Goal: Navigation & Orientation: Find specific page/section

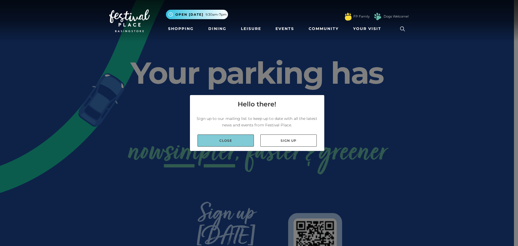
click at [238, 138] on link "Close" at bounding box center [226, 140] width 56 height 12
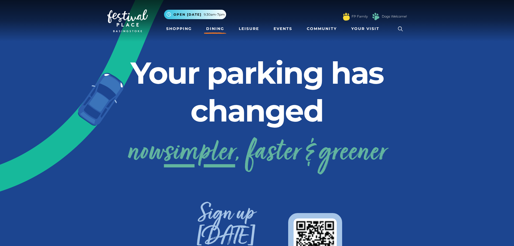
click at [211, 26] on link "Dining" at bounding box center [215, 29] width 22 height 10
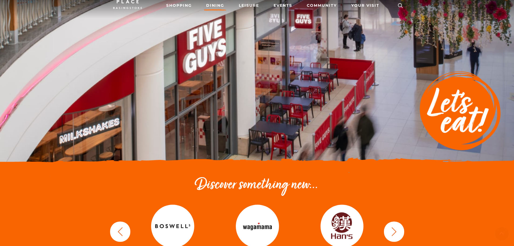
scroll to position [108, 0]
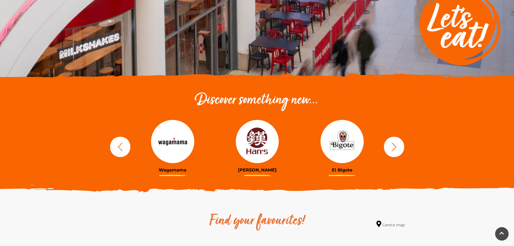
click at [391, 140] on button "button" at bounding box center [394, 147] width 20 height 20
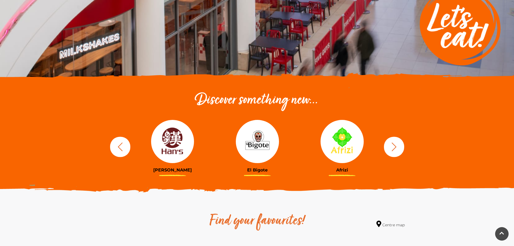
click at [392, 141] on button "button" at bounding box center [394, 147] width 20 height 20
click at [394, 146] on icon "button" at bounding box center [394, 147] width 10 height 10
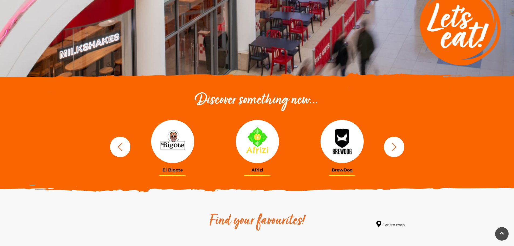
click at [393, 146] on icon "button" at bounding box center [394, 147] width 10 height 10
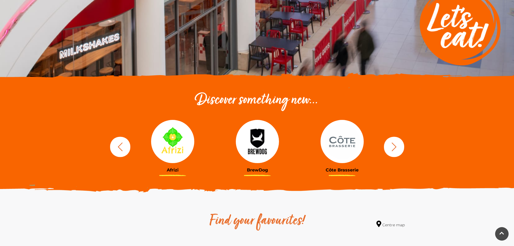
click at [393, 146] on icon "button" at bounding box center [394, 147] width 10 height 10
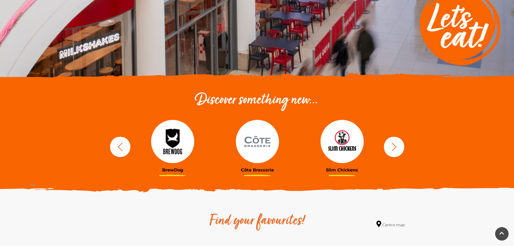
click at [393, 146] on icon "button" at bounding box center [394, 147] width 10 height 10
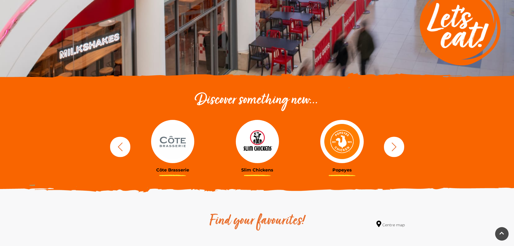
click at [349, 143] on img at bounding box center [341, 141] width 43 height 43
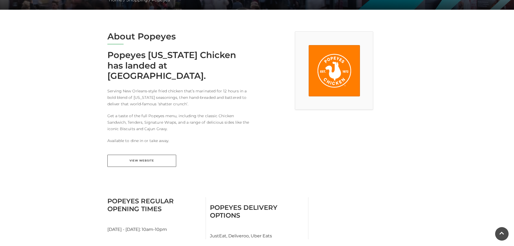
scroll to position [135, 0]
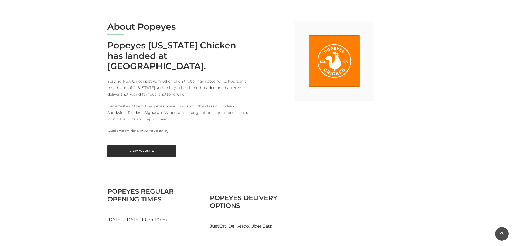
click at [132, 145] on link "View Website" at bounding box center [141, 151] width 69 height 12
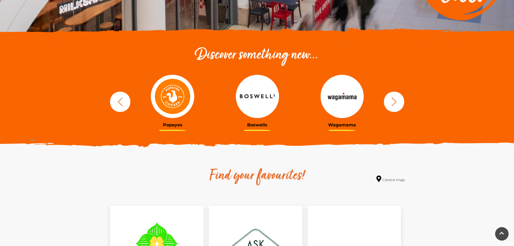
scroll to position [162, 0]
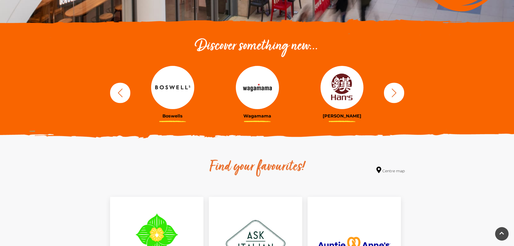
click at [400, 96] on button "button" at bounding box center [394, 93] width 20 height 20
click at [396, 93] on icon "button" at bounding box center [394, 92] width 5 height 9
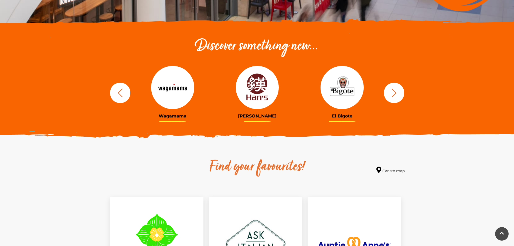
click at [394, 91] on icon "button" at bounding box center [394, 93] width 10 height 10
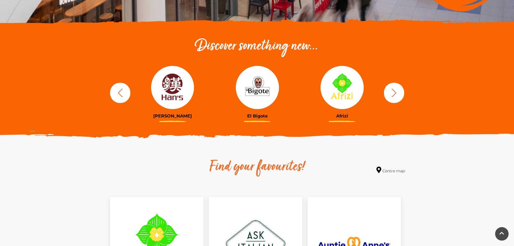
click at [393, 90] on icon "button" at bounding box center [394, 93] width 10 height 10
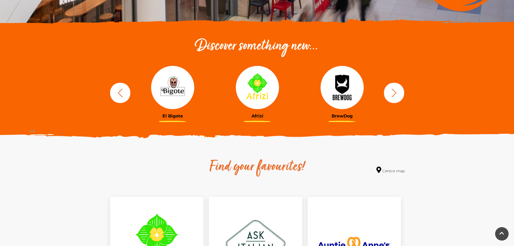
click at [393, 90] on icon "button" at bounding box center [394, 93] width 10 height 10
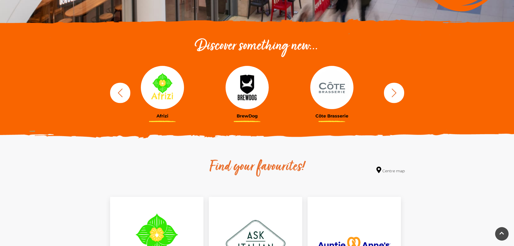
drag, startPoint x: 353, startPoint y: 88, endPoint x: 149, endPoint y: 82, distance: 204.4
click at [310, 83] on img at bounding box center [331, 87] width 43 height 43
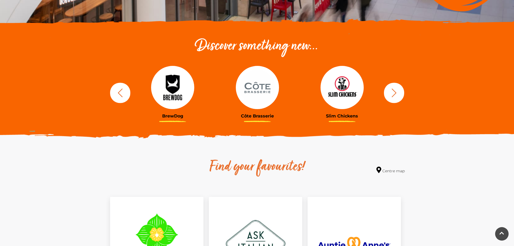
drag, startPoint x: 346, startPoint y: 87, endPoint x: 178, endPoint y: 86, distance: 168.2
click at [242, 86] on div "BrewDog Côte Brasserie Slim Chickens Popeyes Boswells Wagamama Hans Buffet" at bounding box center [257, 92] width 1780 height 67
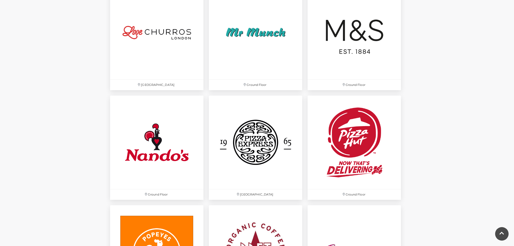
scroll to position [1377, 0]
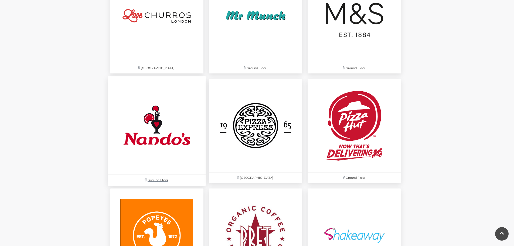
click at [162, 104] on img at bounding box center [157, 125] width 98 height 98
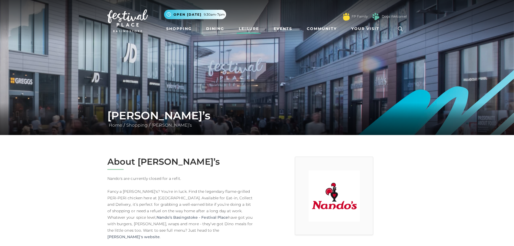
click at [251, 25] on link "Leisure" at bounding box center [249, 29] width 25 height 10
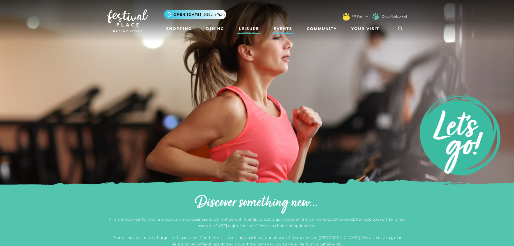
click at [279, 31] on link "Events" at bounding box center [283, 29] width 23 height 10
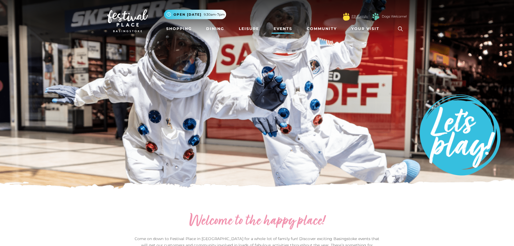
click at [353, 17] on link "FP Family" at bounding box center [360, 16] width 16 height 5
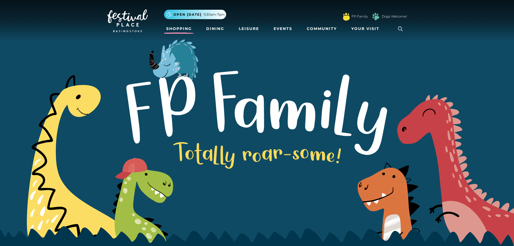
click at [174, 30] on link "Shopping" at bounding box center [179, 29] width 30 height 10
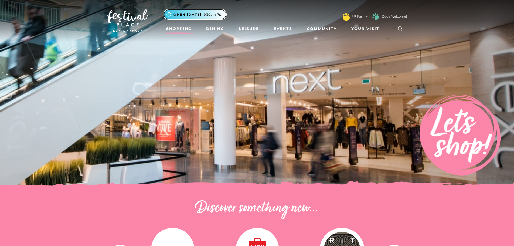
click at [195, 15] on span "Open [DATE]" at bounding box center [188, 14] width 28 height 5
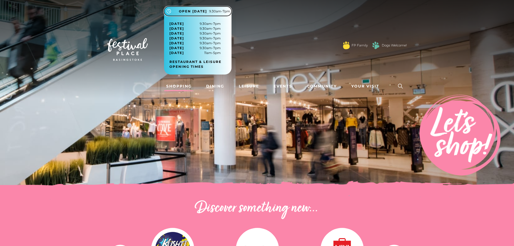
click at [179, 11] on span "Open [DATE]" at bounding box center [193, 11] width 28 height 5
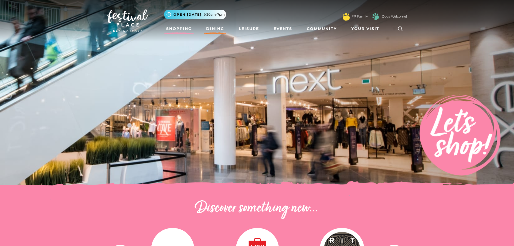
click at [215, 29] on link "Dining" at bounding box center [215, 29] width 22 height 10
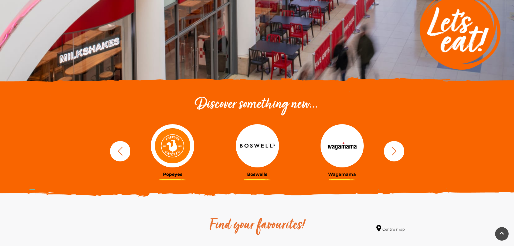
scroll to position [135, 0]
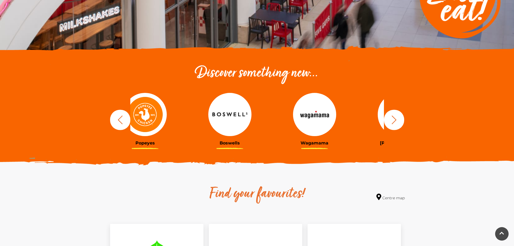
drag, startPoint x: 165, startPoint y: 111, endPoint x: 243, endPoint y: 111, distance: 77.5
click at [252, 110] on img at bounding box center [229, 114] width 43 height 43
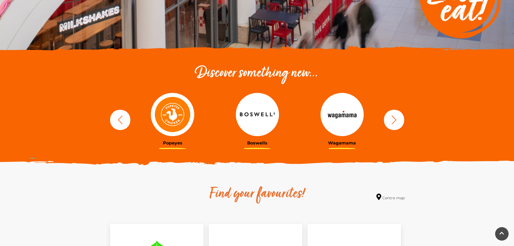
click at [173, 113] on img at bounding box center [172, 114] width 43 height 43
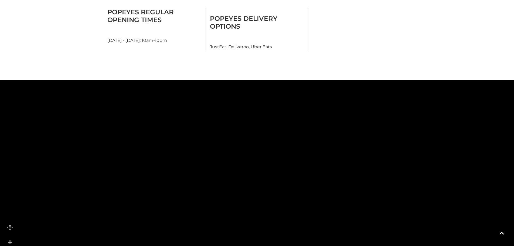
scroll to position [324, 0]
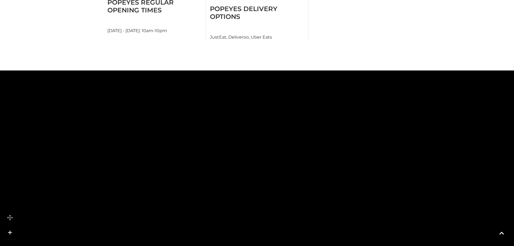
drag, startPoint x: 192, startPoint y: 143, endPoint x: 273, endPoint y: 191, distance: 93.8
click at [261, 185] on rect at bounding box center [243, 175] width 36 height 19
drag, startPoint x: 253, startPoint y: 109, endPoint x: 234, endPoint y: 74, distance: 40.1
click at [234, 82] on rect at bounding box center [247, 117] width 36 height 71
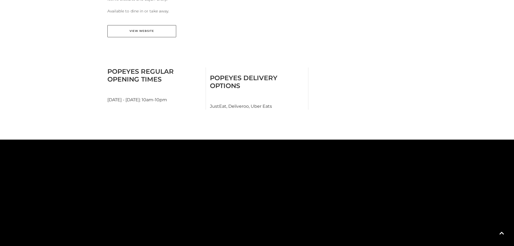
scroll to position [270, 0]
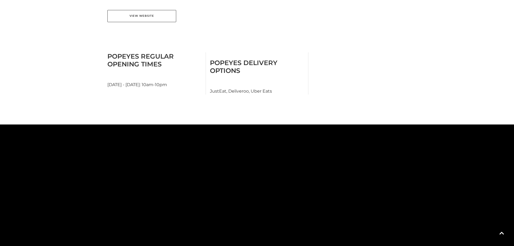
drag, startPoint x: 203, startPoint y: 173, endPoint x: 254, endPoint y: 213, distance: 65.4
click at [255, 225] on rect at bounding box center [239, 238] width 31 height 140
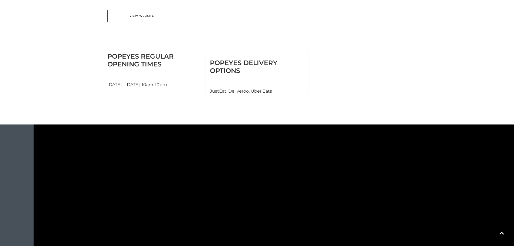
drag, startPoint x: 236, startPoint y: 154, endPoint x: 223, endPoint y: 182, distance: 30.7
click at [224, 180] on polygon at bounding box center [391, 65] width 510 height 590
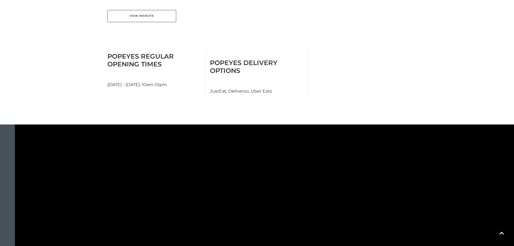
click at [183, 189] on icon at bounding box center [162, 192] width 80 height 7
drag, startPoint x: 289, startPoint y: 152, endPoint x: 262, endPoint y: 171, distance: 32.6
click at [282, 166] on rect at bounding box center [305, 159] width 46 height 14
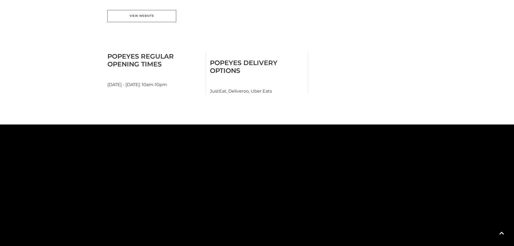
drag, startPoint x: 286, startPoint y: 151, endPoint x: 279, endPoint y: 181, distance: 30.6
click at [280, 181] on polygon at bounding box center [317, 161] width 510 height 590
drag, startPoint x: 279, startPoint y: 180, endPoint x: 266, endPoint y: 182, distance: 13.1
click at [265, 175] on polygon at bounding box center [298, 157] width 510 height 590
drag, startPoint x: 251, startPoint y: 138, endPoint x: 246, endPoint y: 162, distance: 24.0
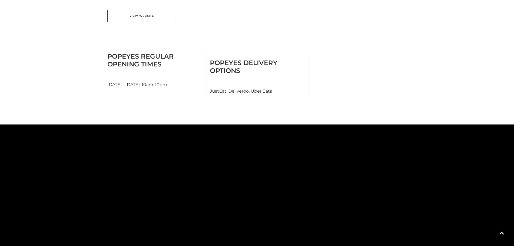
click at [246, 161] on polygon at bounding box center [311, 191] width 510 height 590
drag, startPoint x: 258, startPoint y: 144, endPoint x: 253, endPoint y: 162, distance: 19.0
click at [255, 157] on polygon at bounding box center [298, 242] width 510 height 590
drag, startPoint x: 258, startPoint y: 140, endPoint x: 262, endPoint y: 163, distance: 23.9
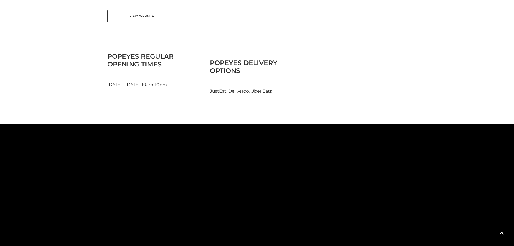
drag, startPoint x: 266, startPoint y: 149, endPoint x: 260, endPoint y: 174, distance: 25.9
drag, startPoint x: 271, startPoint y: 152, endPoint x: 260, endPoint y: 171, distance: 22.4
drag, startPoint x: 291, startPoint y: 165, endPoint x: 267, endPoint y: 180, distance: 28.5
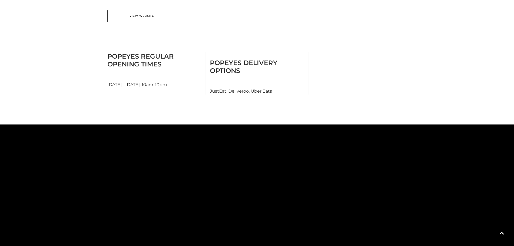
click at [283, 177] on icon at bounding box center [292, 177] width 18 height 13
drag, startPoint x: 288, startPoint y: 151, endPoint x: 283, endPoint y: 163, distance: 12.7
drag, startPoint x: 285, startPoint y: 144, endPoint x: 300, endPoint y: 119, distance: 29.1
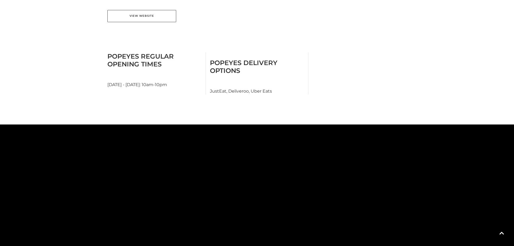
drag, startPoint x: 283, startPoint y: 176, endPoint x: 275, endPoint y: 133, distance: 44.5
drag, startPoint x: 276, startPoint y: 174, endPoint x: 271, endPoint y: 134, distance: 40.8
click at [271, 135] on icon at bounding box center [491, 243] width 1523 height 842
drag, startPoint x: 273, startPoint y: 174, endPoint x: 275, endPoint y: 133, distance: 40.8
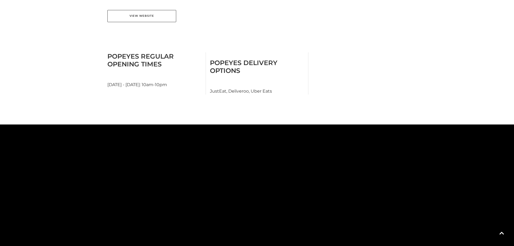
click at [274, 168] on rect at bounding box center [266, 181] width 86 height 26
drag, startPoint x: 221, startPoint y: 176, endPoint x: 230, endPoint y: 151, distance: 26.6
click at [228, 155] on polygon at bounding box center [253, 161] width 510 height 590
click at [284, 235] on tspan "TO UPPER LEVEL" at bounding box center [284, 235] width 0 height 0
click at [341, 231] on polyline at bounding box center [341, 233] width 6 height 4
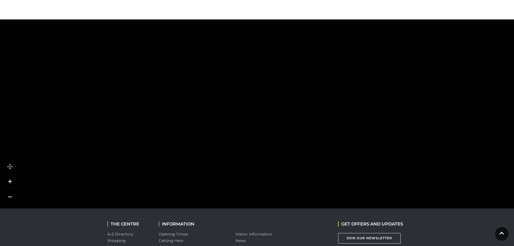
scroll to position [378, 0]
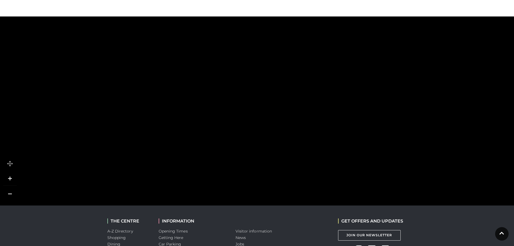
drag, startPoint x: 386, startPoint y: 144, endPoint x: 161, endPoint y: 142, distance: 224.9
click at [167, 133] on polygon at bounding box center [233, 123] width 141 height 100
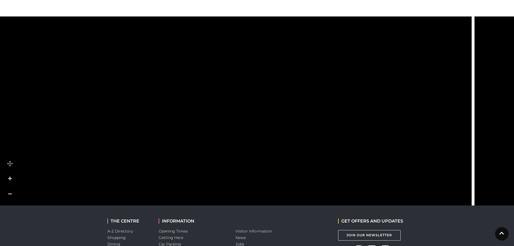
drag, startPoint x: 326, startPoint y: 93, endPoint x: 280, endPoint y: 156, distance: 77.6
click at [287, 130] on icon at bounding box center [337, 3] width 206 height 459
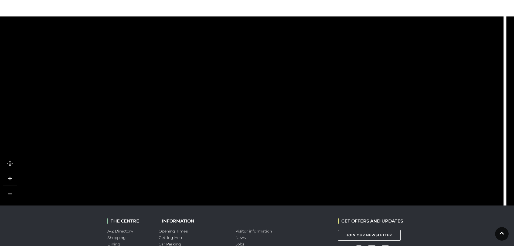
drag, startPoint x: 288, startPoint y: 110, endPoint x: 408, endPoint y: 81, distance: 123.3
click at [395, 83] on icon at bounding box center [369, 23] width 206 height 459
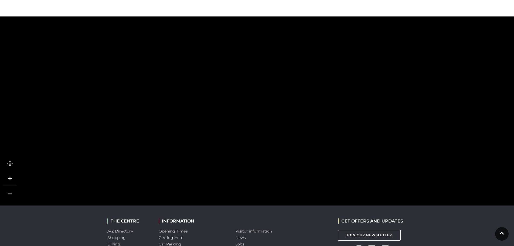
drag, startPoint x: 407, startPoint y: 82, endPoint x: 228, endPoint y: 99, distance: 179.1
click at [241, 105] on polygon at bounding box center [93, 104] width 510 height 590
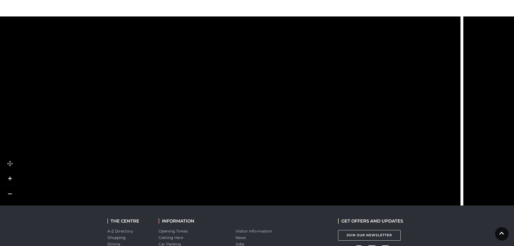
drag, startPoint x: 295, startPoint y: 82, endPoint x: 264, endPoint y: 133, distance: 58.8
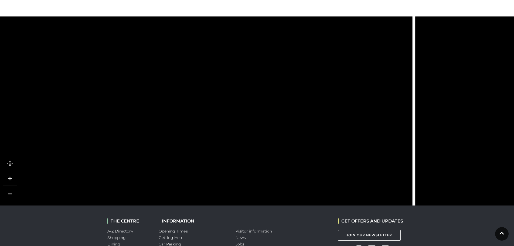
drag, startPoint x: 283, startPoint y: 76, endPoint x: 285, endPoint y: 165, distance: 89.1
click at [281, 129] on icon at bounding box center [185, 64] width 1523 height 842
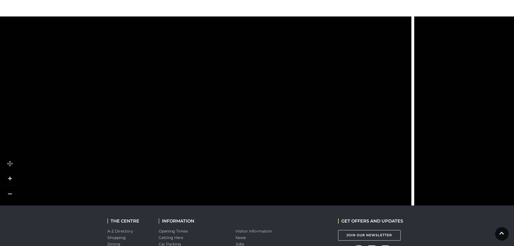
drag, startPoint x: 258, startPoint y: 115, endPoint x: 289, endPoint y: 88, distance: 41.7
click at [289, 91] on icon at bounding box center [184, 215] width 1523 height 842
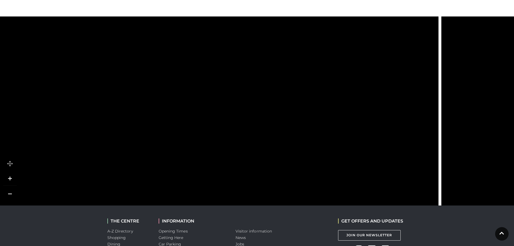
drag, startPoint x: 404, startPoint y: 140, endPoint x: 307, endPoint y: 137, distance: 97.5
click at [308, 136] on icon at bounding box center [211, 123] width 1523 height 842
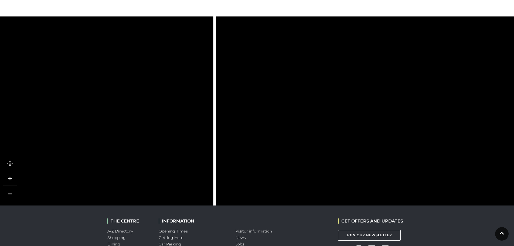
drag, startPoint x: 369, startPoint y: 97, endPoint x: 251, endPoint y: 61, distance: 123.5
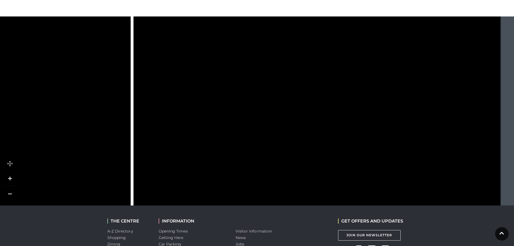
drag, startPoint x: 278, startPoint y: 140, endPoint x: 277, endPoint y: 55, distance: 85.0
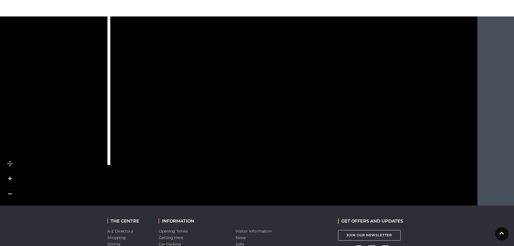
drag, startPoint x: 295, startPoint y: 118, endPoint x: 251, endPoint y: 118, distance: 44.8
click at [257, 107] on icon at bounding box center [340, 94] width 166 height 100
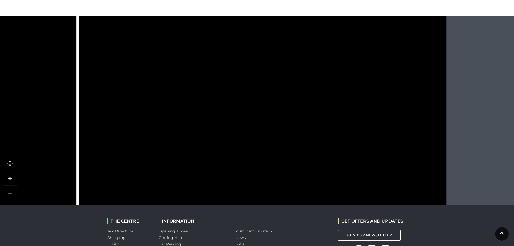
drag, startPoint x: 238, startPoint y: 68, endPoint x: 241, endPoint y: 107, distance: 38.7
click at [241, 100] on rect at bounding box center [249, 83] width 47 height 33
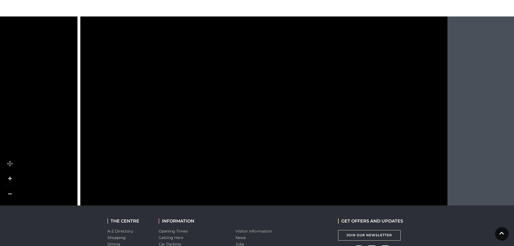
drag, startPoint x: 239, startPoint y: 106, endPoint x: 236, endPoint y: 125, distance: 18.9
click at [236, 93] on rect at bounding box center [250, 77] width 47 height 31
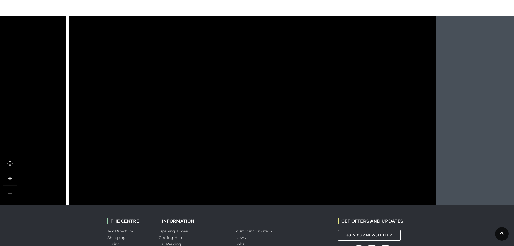
drag, startPoint x: 251, startPoint y: 102, endPoint x: 248, endPoint y: 124, distance: 23.1
click at [219, 80] on tspan "Customer Lounge" at bounding box center [219, 80] width 0 height 0
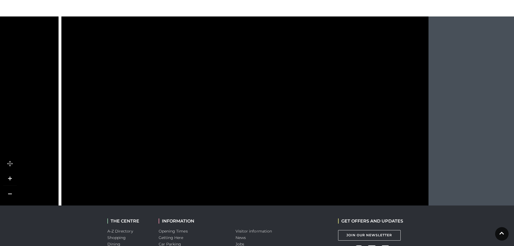
drag, startPoint x: 236, startPoint y: 97, endPoint x: 228, endPoint y: 128, distance: 31.3
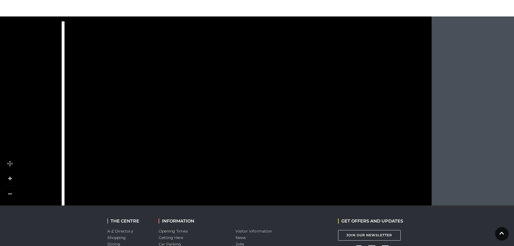
drag, startPoint x: 153, startPoint y: 133, endPoint x: 291, endPoint y: 121, distance: 139.0
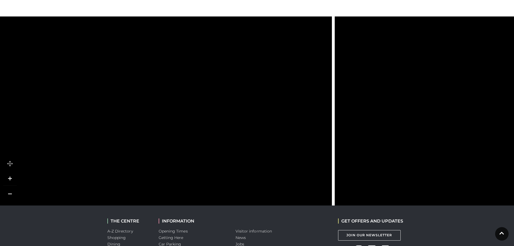
drag, startPoint x: 249, startPoint y: 116, endPoint x: 416, endPoint y: 132, distance: 168.4
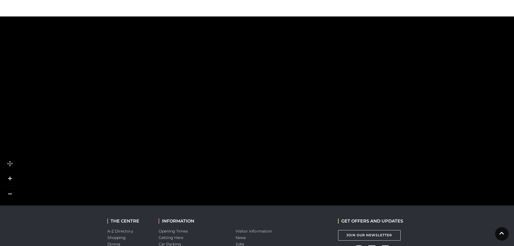
drag, startPoint x: 257, startPoint y: 90, endPoint x: 219, endPoint y: 0, distance: 98.1
click at [230, 11] on rect at bounding box center [240, 33] width 29 height 47
drag, startPoint x: 213, startPoint y: 130, endPoint x: 307, endPoint y: 68, distance: 112.6
click at [304, 71] on polygon at bounding box center [50, 149] width 510 height 590
drag, startPoint x: 372, startPoint y: 112, endPoint x: 272, endPoint y: 61, distance: 112.6
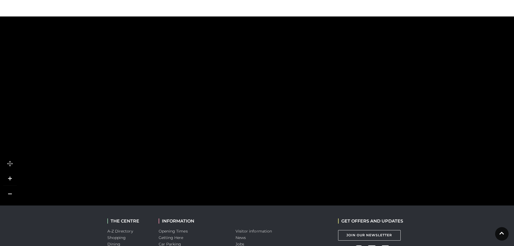
click at [272, 61] on polygon at bounding box center [55, 16] width 510 height 590
